Goal: Task Accomplishment & Management: Manage account settings

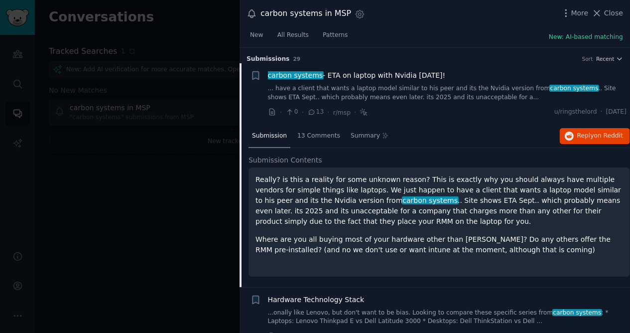
click at [193, 181] on div at bounding box center [315, 166] width 630 height 333
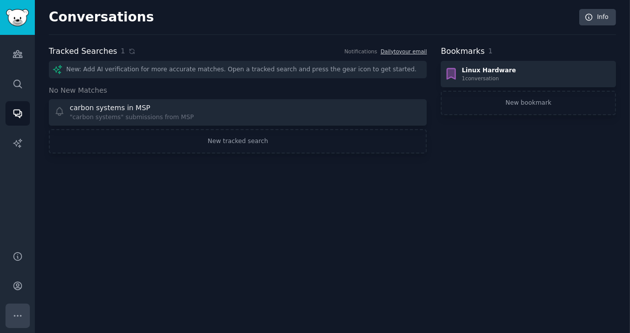
click at [11, 319] on button "More" at bounding box center [17, 315] width 24 height 24
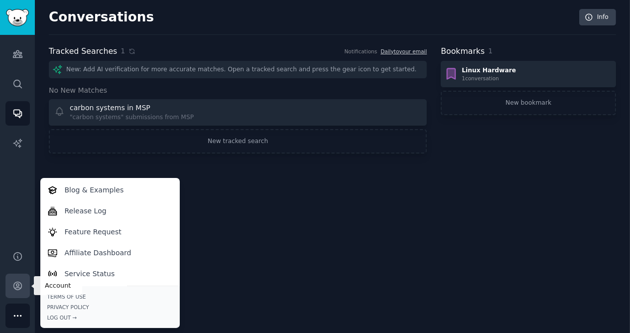
click at [21, 283] on icon "Sidebar" at bounding box center [17, 285] width 10 height 10
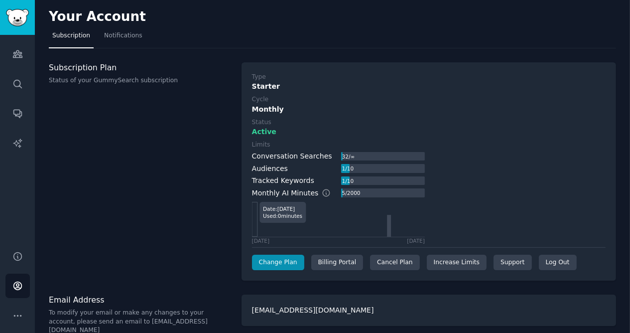
scroll to position [6, 0]
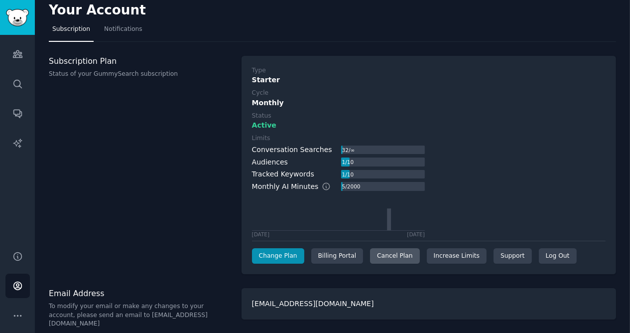
click at [386, 257] on div "Cancel Plan" at bounding box center [394, 256] width 49 height 16
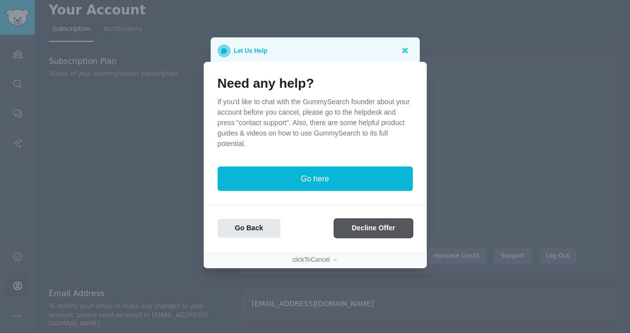
click at [360, 227] on button "Decline Offer" at bounding box center [373, 228] width 78 height 19
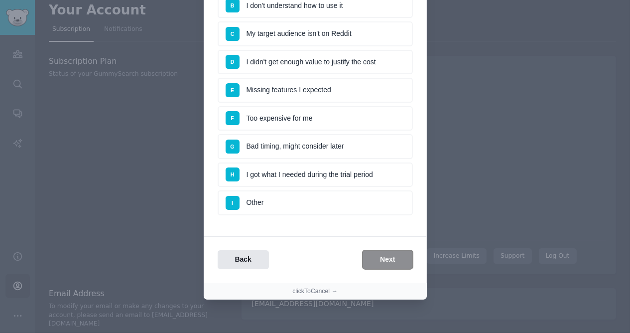
scroll to position [136, 0]
click at [312, 141] on li "G Bad timing, might consider later" at bounding box center [315, 146] width 195 height 25
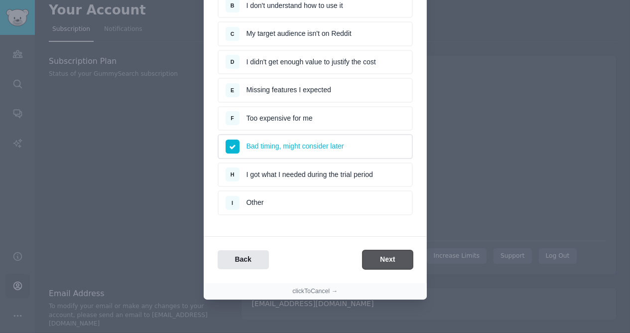
click at [379, 254] on button "Next" at bounding box center [387, 259] width 50 height 19
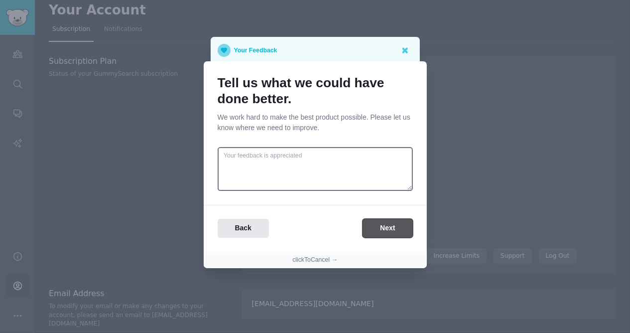
scroll to position [0, 0]
click at [389, 220] on button "Next" at bounding box center [387, 228] width 50 height 19
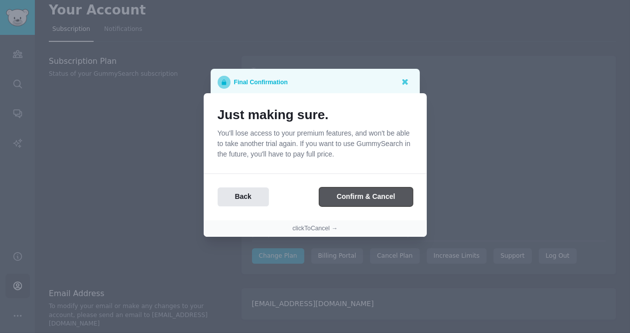
click at [373, 194] on button "Confirm & Cancel" at bounding box center [365, 196] width 93 height 19
